Goal: Use online tool/utility: Use online tool/utility

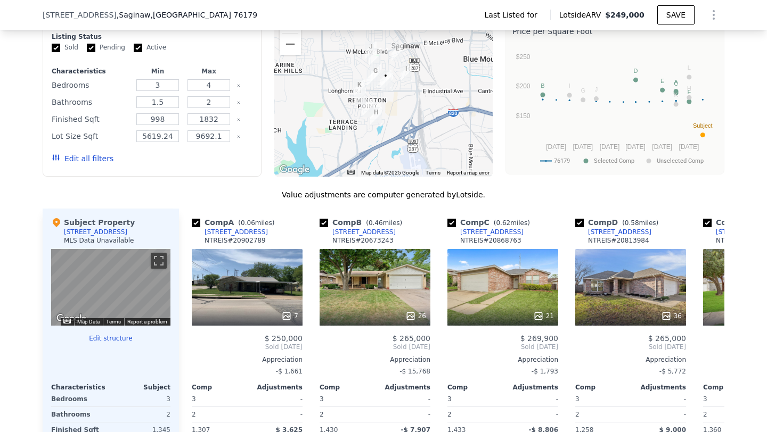
scroll to position [734, 0]
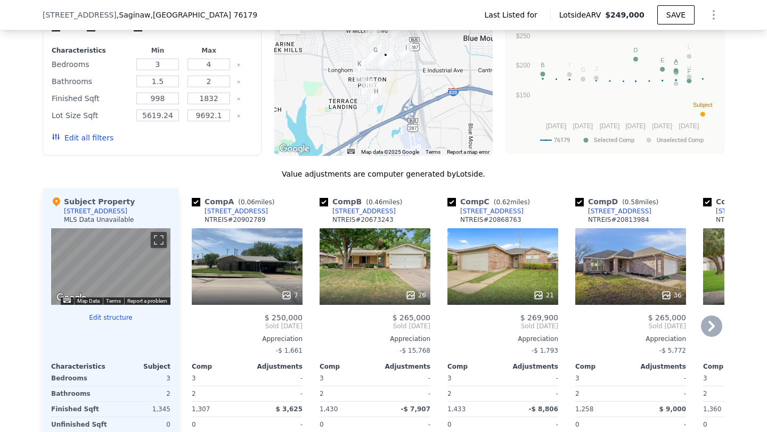
click at [415, 290] on icon at bounding box center [410, 295] width 11 height 11
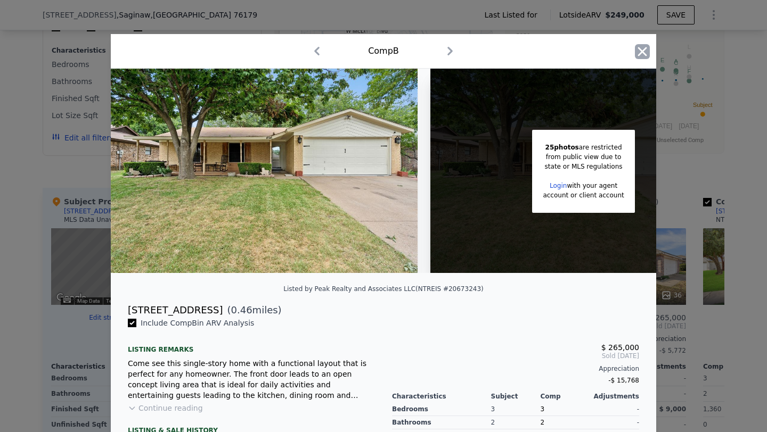
click at [641, 53] on icon "button" at bounding box center [642, 51] width 9 height 9
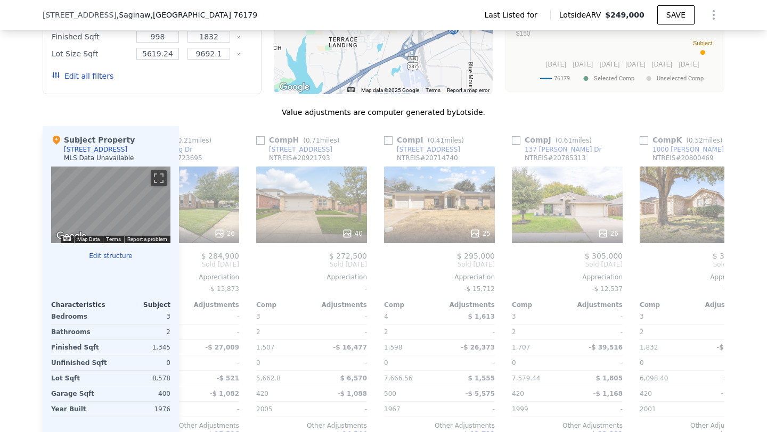
scroll to position [0, 834]
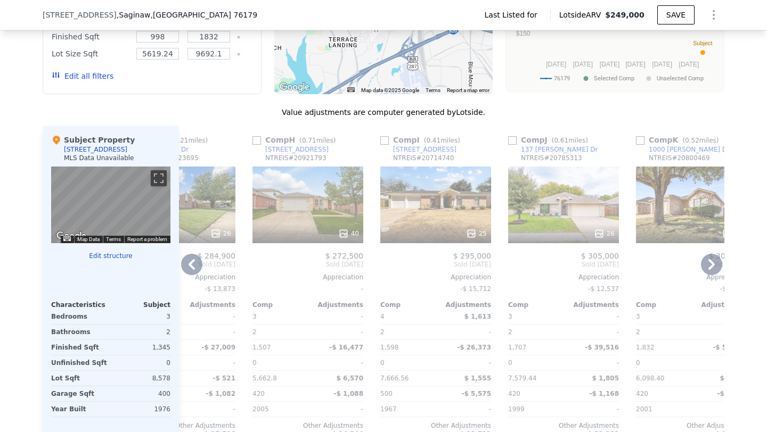
click at [477, 228] on div "25" at bounding box center [476, 233] width 21 height 11
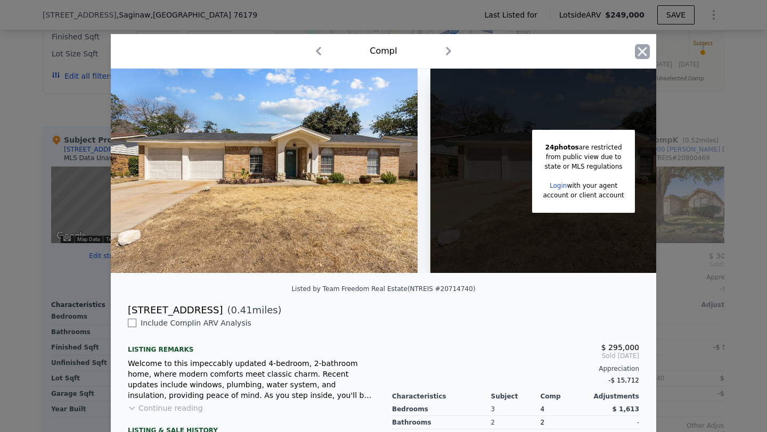
click at [638, 50] on icon "button" at bounding box center [642, 51] width 15 height 15
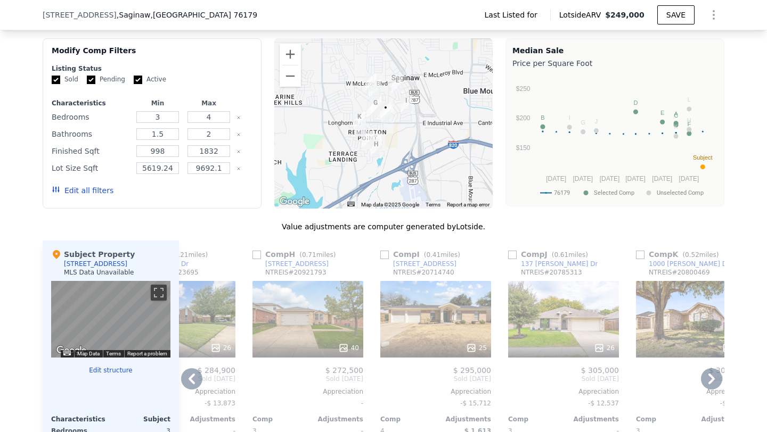
scroll to position [682, 0]
click at [383, 250] on input "checkbox" at bounding box center [384, 254] width 9 height 9
checkbox input "true"
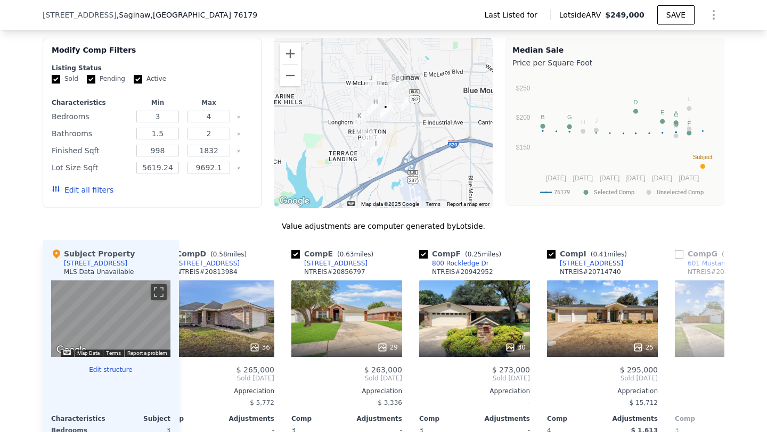
scroll to position [0, 364]
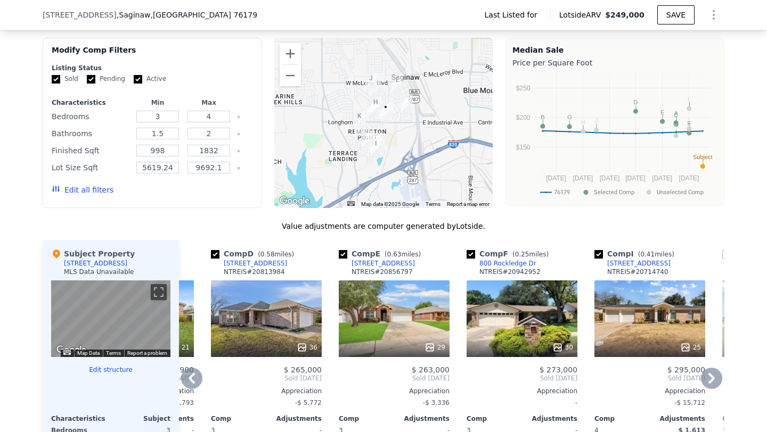
click at [345, 250] on input "checkbox" at bounding box center [343, 254] width 9 height 9
checkbox input "false"
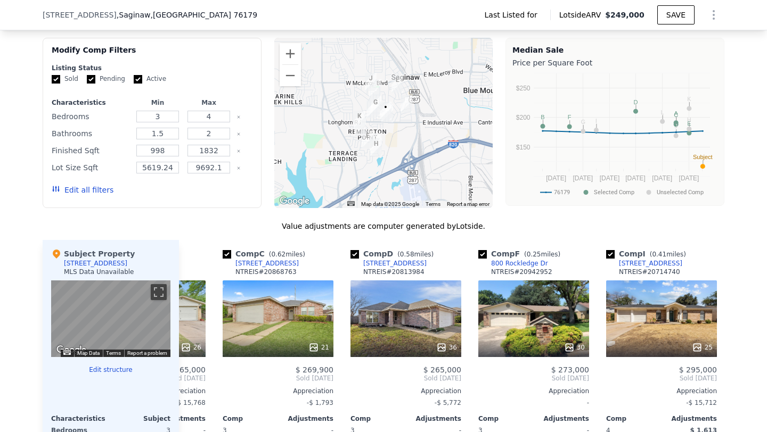
scroll to position [0, 183]
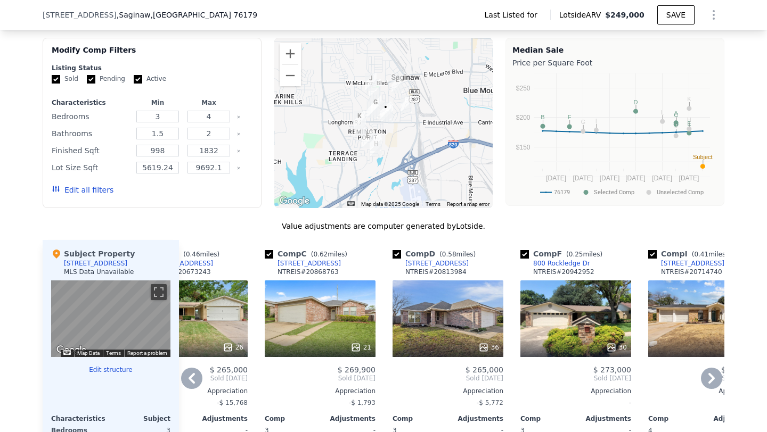
click at [267, 250] on input "checkbox" at bounding box center [269, 254] width 9 height 9
checkbox input "false"
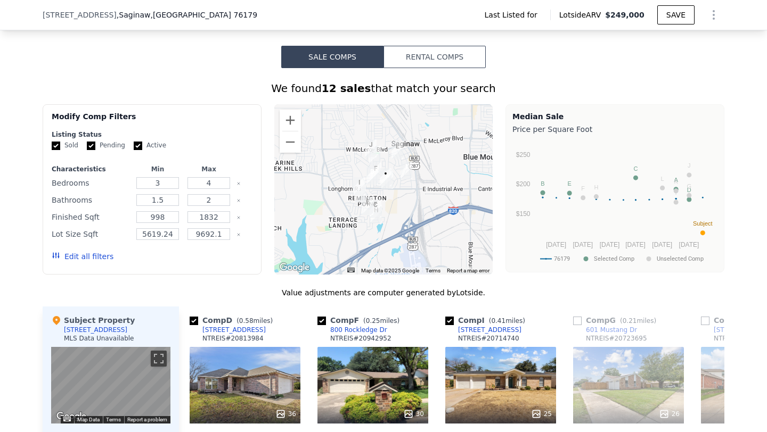
scroll to position [612, 0]
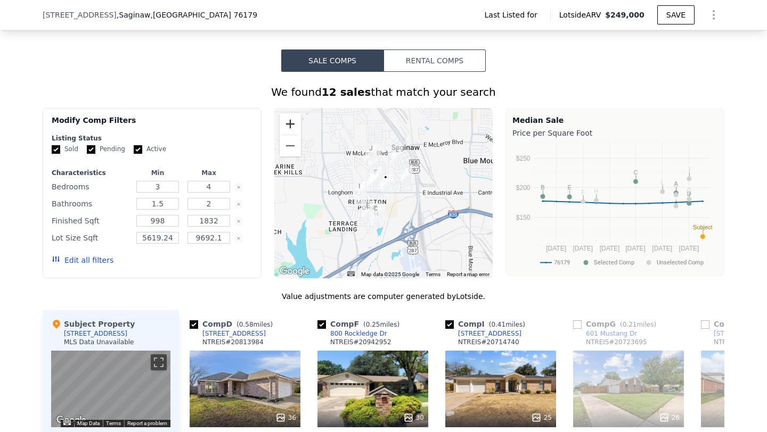
click at [284, 113] on button "Zoom in" at bounding box center [290, 123] width 21 height 21
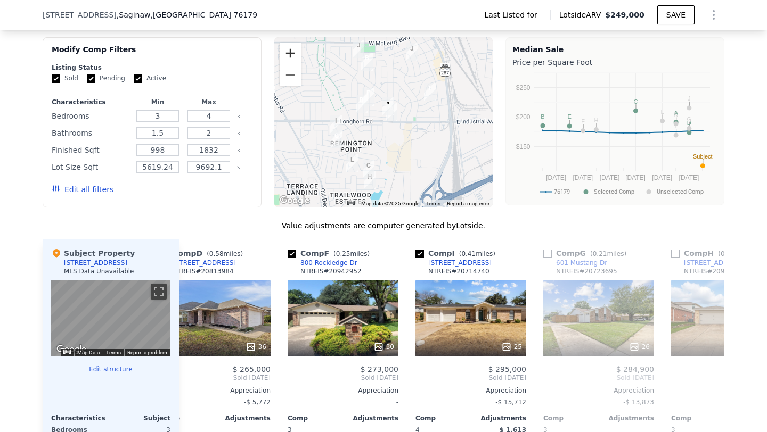
scroll to position [0, 291]
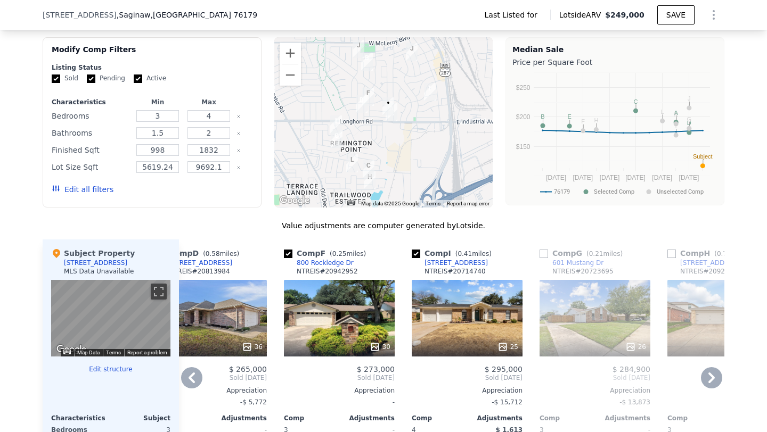
click at [432, 259] on div "[STREET_ADDRESS]" at bounding box center [455, 263] width 63 height 9
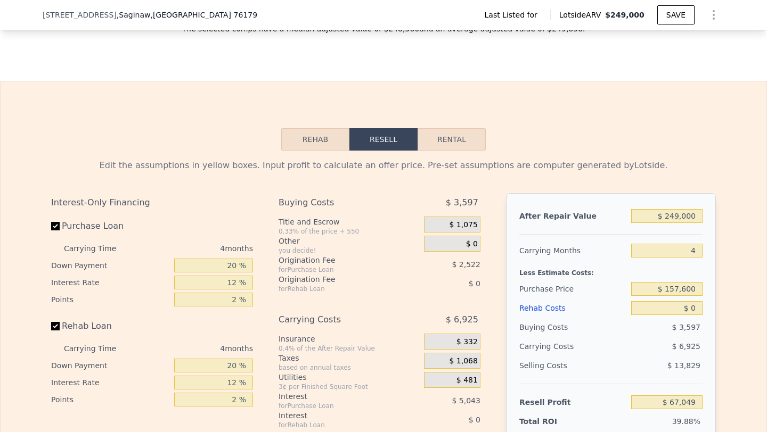
checkbox input "false"
checkbox input "true"
click at [681, 209] on input "$ 249,000" at bounding box center [666, 216] width 71 height 14
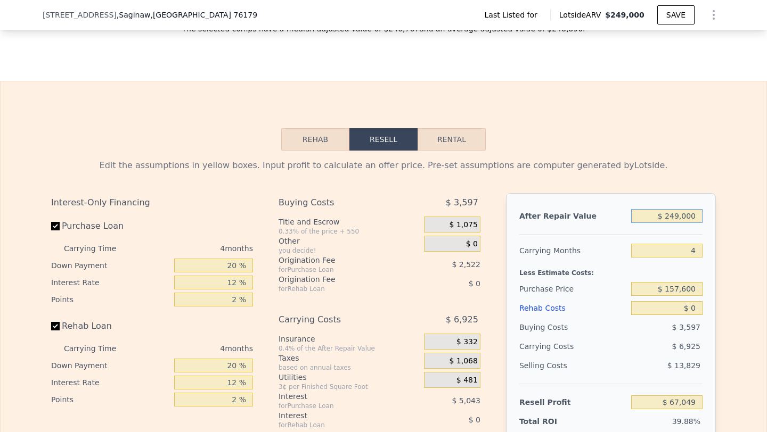
click at [678, 209] on input "$ 249,000" at bounding box center [666, 216] width 71 height 14
type input "$ 24,000"
type input "-$ 145,652"
type input "$ 2,000"
type input "-$ 166,450"
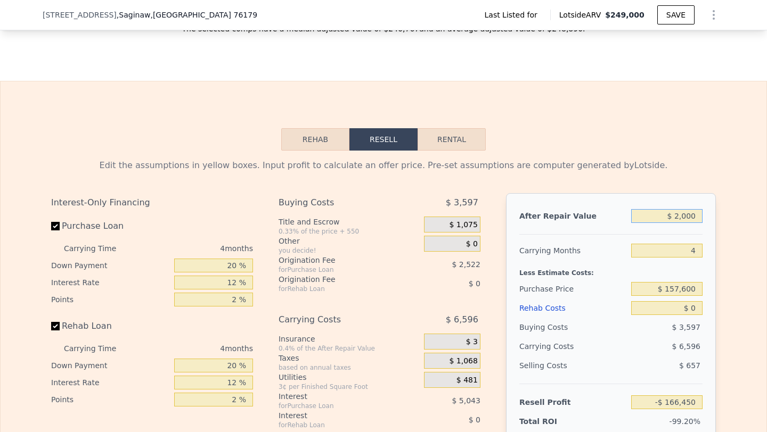
type input "$ 2,000"
click at [684, 396] on input "-$ 166,450" at bounding box center [666, 403] width 71 height 14
click at [678, 209] on input "$ 2,000" at bounding box center [666, 216] width 71 height 14
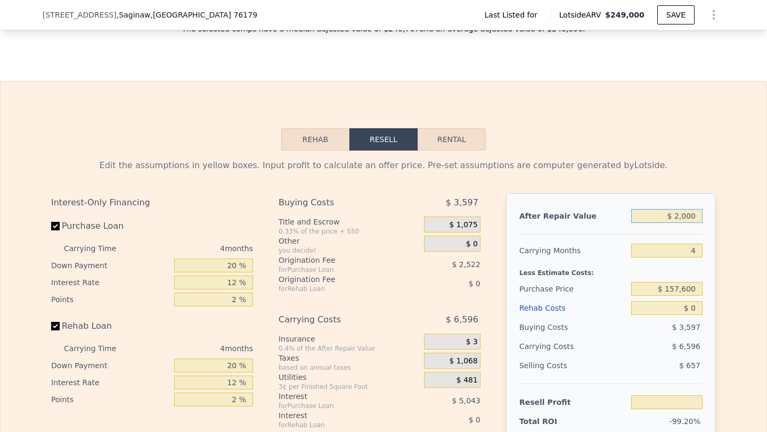
type input "$ 26,000"
type input "-$ 143,762"
type input "$ 265,000"
type input "$ 82,175"
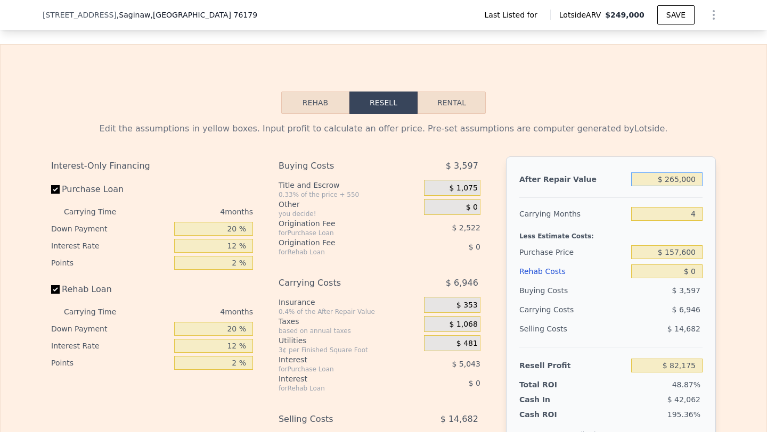
scroll to position [1291, 0]
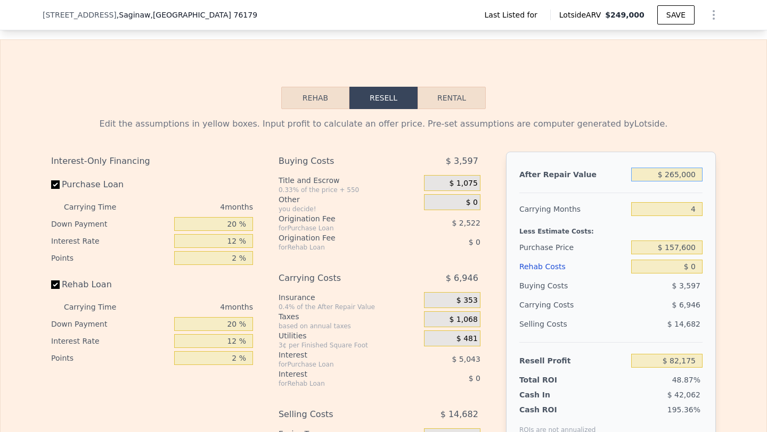
type input "$ 265,000"
click at [677, 354] on input "$ 82,175" at bounding box center [666, 361] width 71 height 14
type input "$ 42,175"
type input "$ 195,649"
click at [684, 342] on div "Resell Profit $ 42,175" at bounding box center [610, 356] width 183 height 28
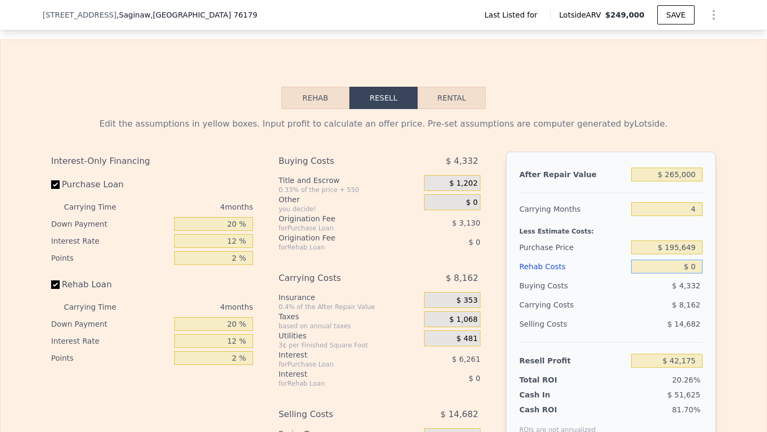
click at [696, 260] on input "$ 0" at bounding box center [666, 267] width 71 height 14
type input "$ 2"
type input "$ 42,173"
type input "$ 25"
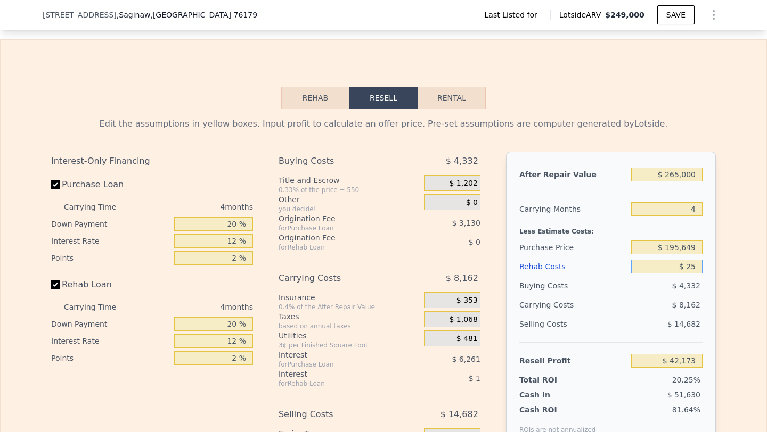
type input "$ 42,150"
type input "$ 250"
type input "$ 41,913"
type input "$ 2,500"
type input "$ 39,555"
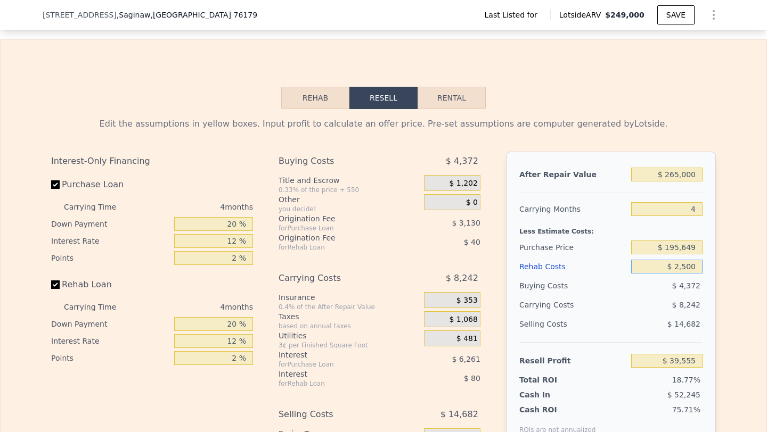
type input "$ 25,000"
type input "$ 15,975"
type input "$ 25,000"
click at [639, 296] on div "$ 8,962" at bounding box center [646, 305] width 112 height 19
click at [675, 354] on input "$ 15,975" at bounding box center [666, 361] width 71 height 14
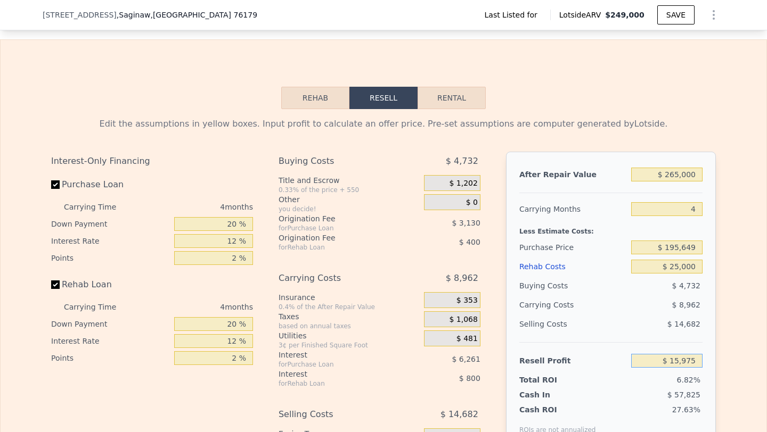
click at [675, 354] on input "$ 15,975" at bounding box center [666, 361] width 71 height 14
type input "$ 45,000"
click at [614, 317] on div "Selling Costs $ 14,682" at bounding box center [610, 329] width 183 height 28
type input "$ 168,041"
click at [679, 354] on input "$ 45,000" at bounding box center [666, 361] width 71 height 14
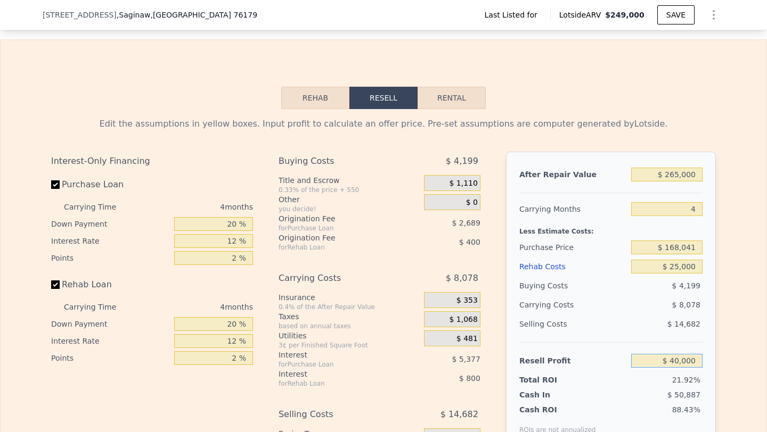
type input "$ 40,000"
type input "$ 172,798"
click at [674, 317] on div "Selling Costs $ 14,682" at bounding box center [610, 329] width 183 height 28
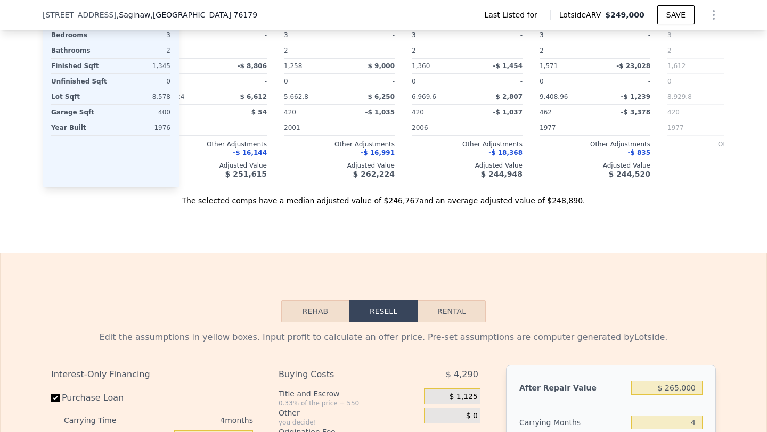
scroll to position [1051, 0]
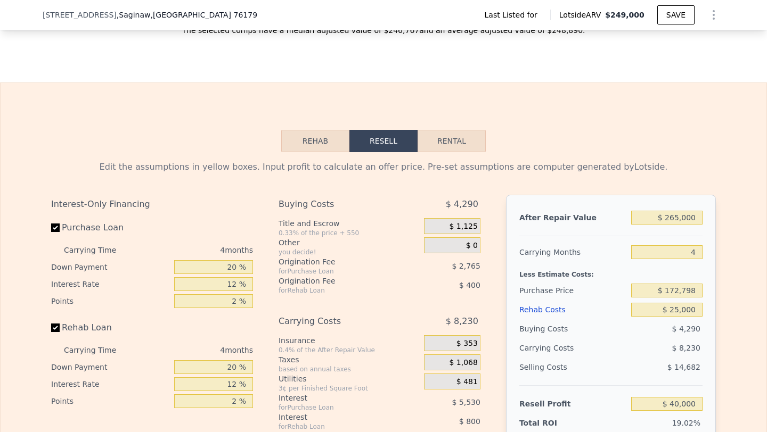
type input "$ 249,000"
type input "$ 0"
type input "$ 67,049"
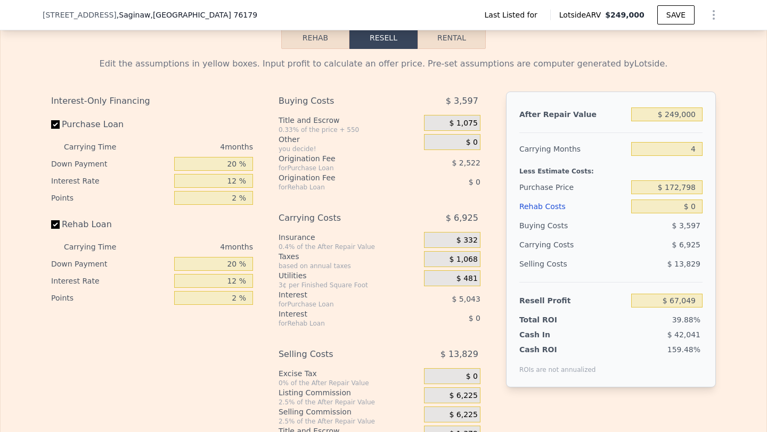
scroll to position [1356, 0]
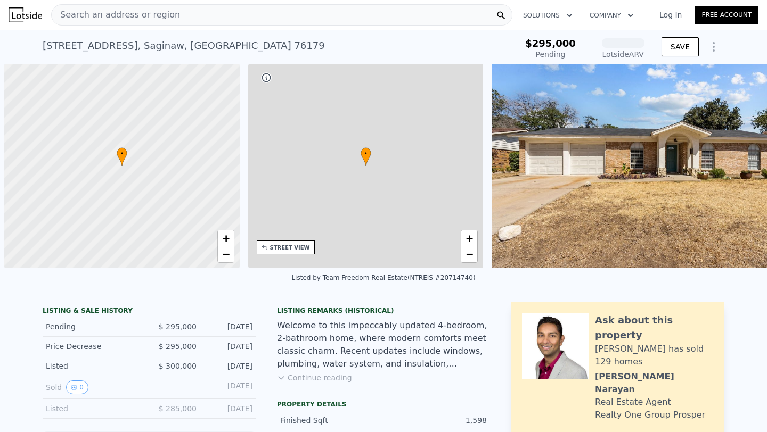
scroll to position [0, 4]
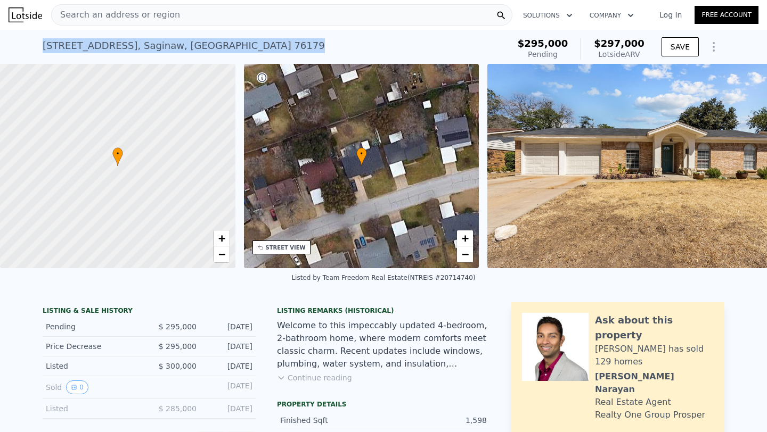
drag, startPoint x: 196, startPoint y: 50, endPoint x: 32, endPoint y: 46, distance: 164.0
click at [32, 46] on div "216 Straw Rd , Saginaw , TX 76179 Pending from $295k (~ARV $297k ) $295,000 Pen…" at bounding box center [383, 47] width 767 height 34
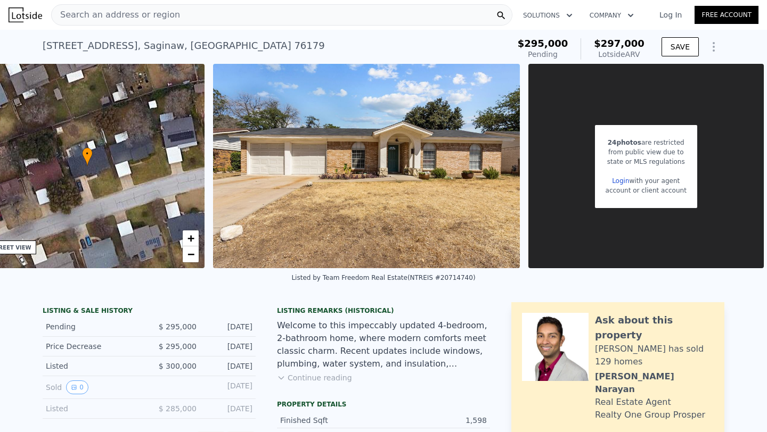
scroll to position [0, 279]
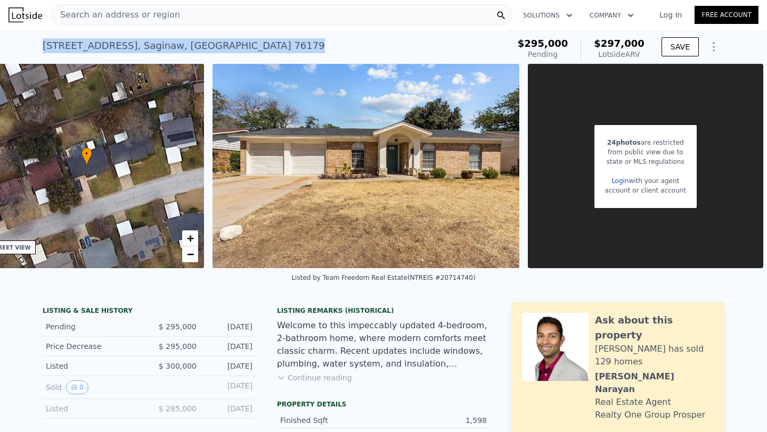
drag, startPoint x: 200, startPoint y: 34, endPoint x: 200, endPoint y: 49, distance: 15.5
click at [200, 49] on div "216 Straw Rd , Saginaw , TX 76179 Pending from $295k (~ARV $297k ) $295,000 Pen…" at bounding box center [384, 47] width 682 height 34
copy div "216 Straw Rd , Saginaw , TX 76179"
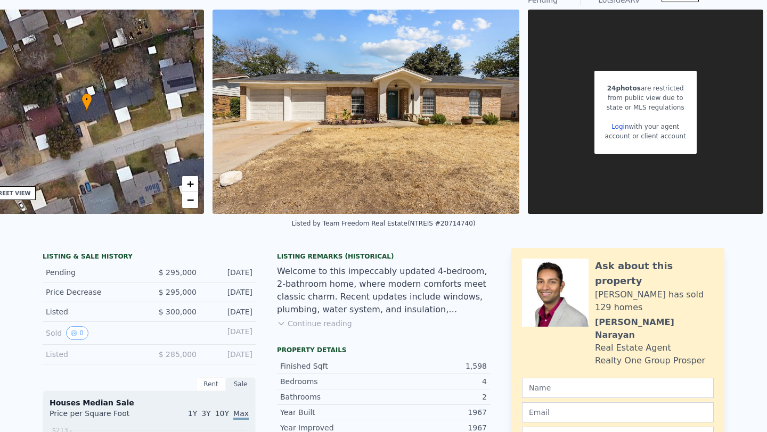
scroll to position [0, 0]
